Goal: Information Seeking & Learning: Learn about a topic

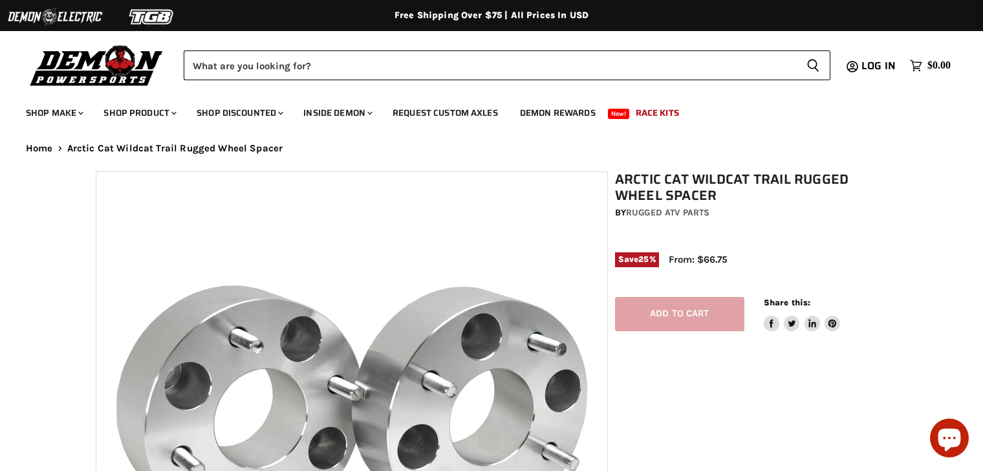
select select "******"
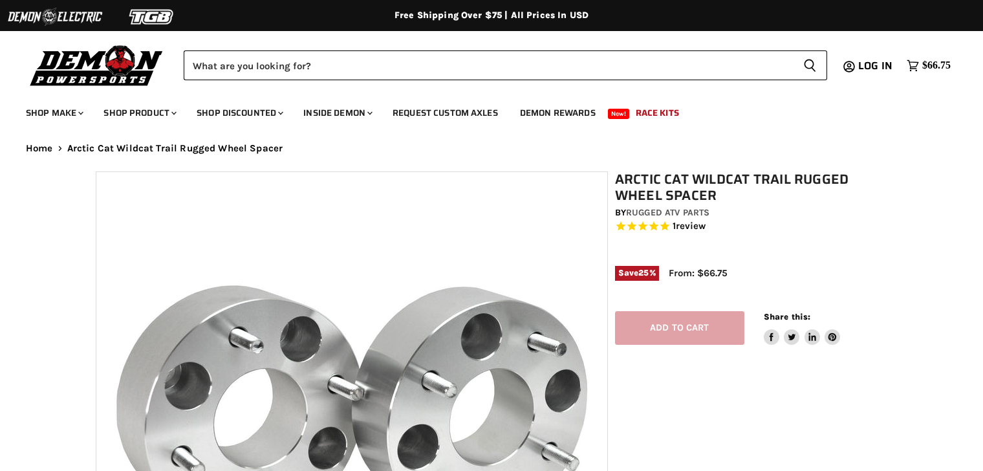
select select "******"
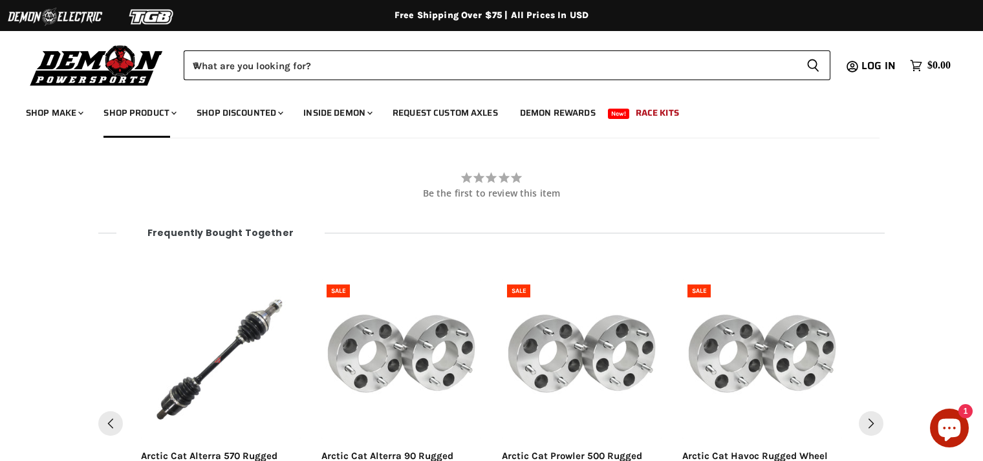
scroll to position [1404, 0]
